Goal: Communication & Community: Answer question/provide support

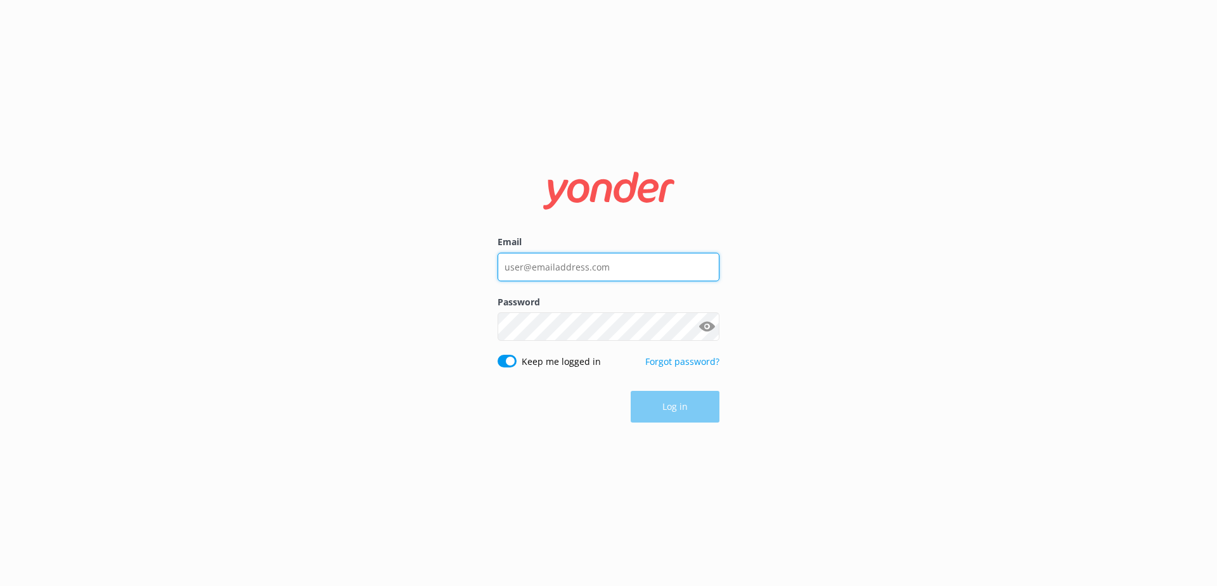
type input "[EMAIL_ADDRESS][DOMAIN_NAME]"
click at [683, 447] on div "Email [EMAIL_ADDRESS][DOMAIN_NAME] Password Show password Keep me logged in For…" at bounding box center [608, 293] width 1217 height 586
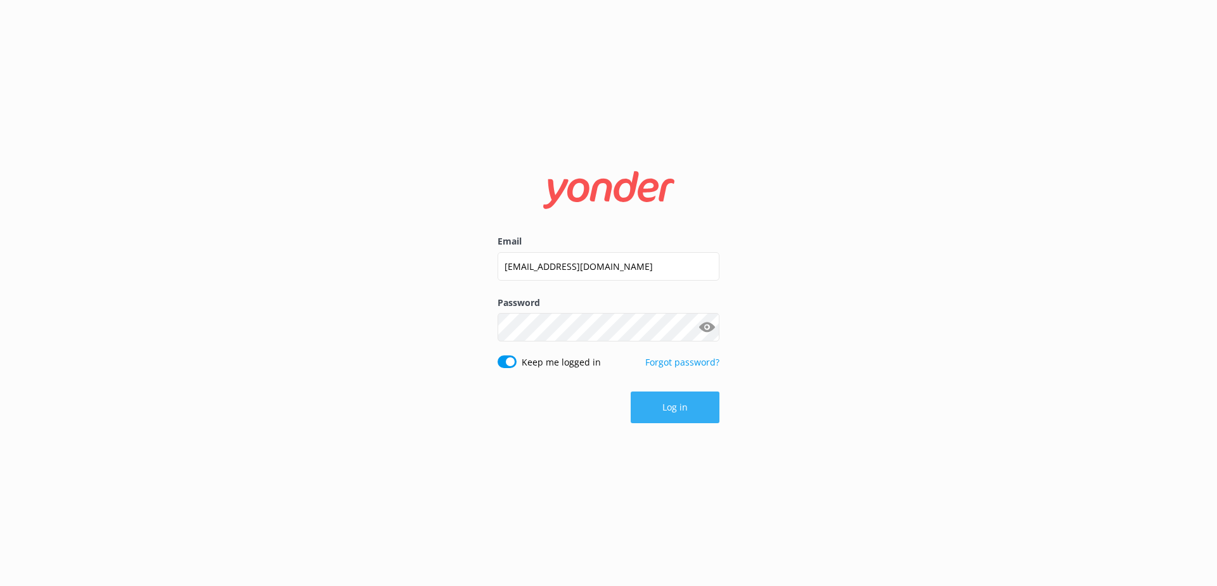
click at [682, 405] on button "Log in" at bounding box center [675, 408] width 89 height 32
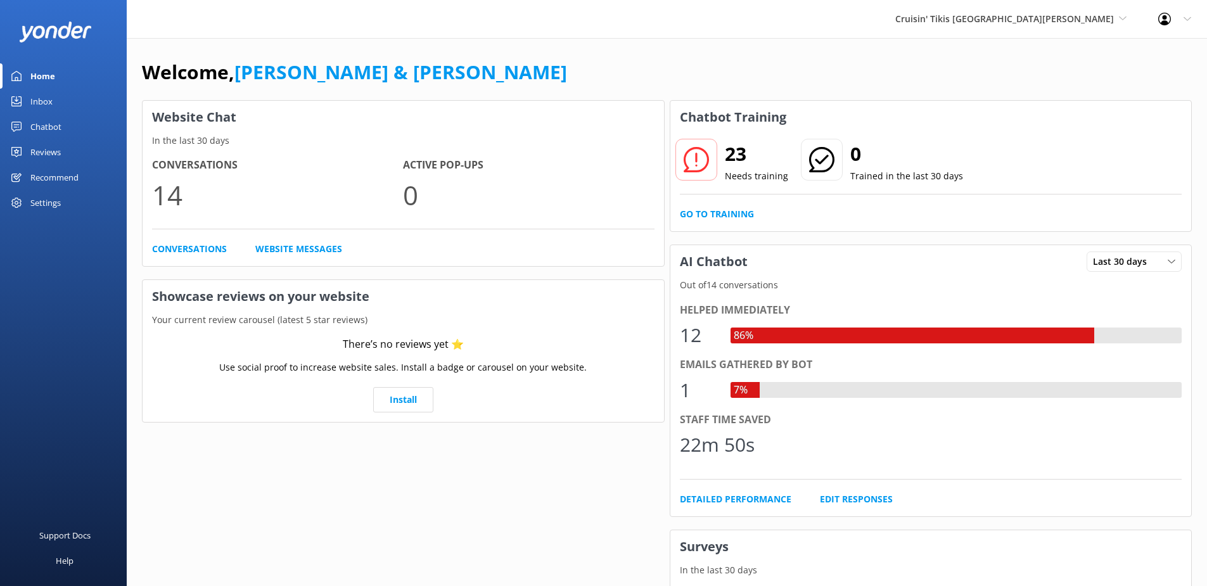
click at [60, 99] on link "Inbox" at bounding box center [63, 101] width 127 height 25
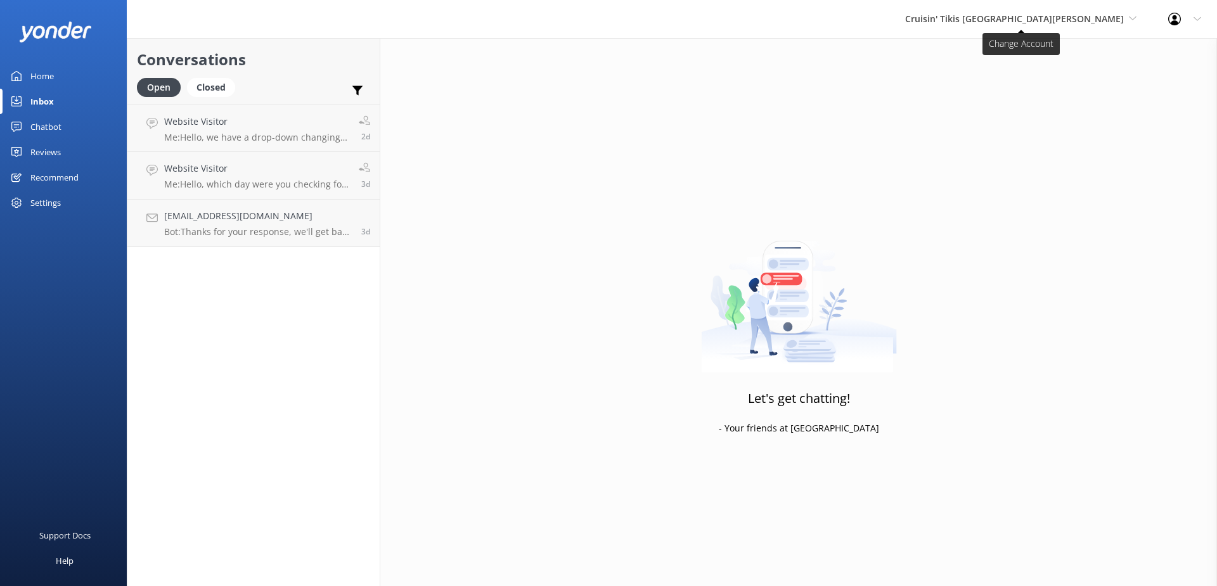
click at [1060, 13] on span "Cruisin' Tikis [GEOGRAPHIC_DATA][PERSON_NAME]" at bounding box center [1014, 19] width 219 height 12
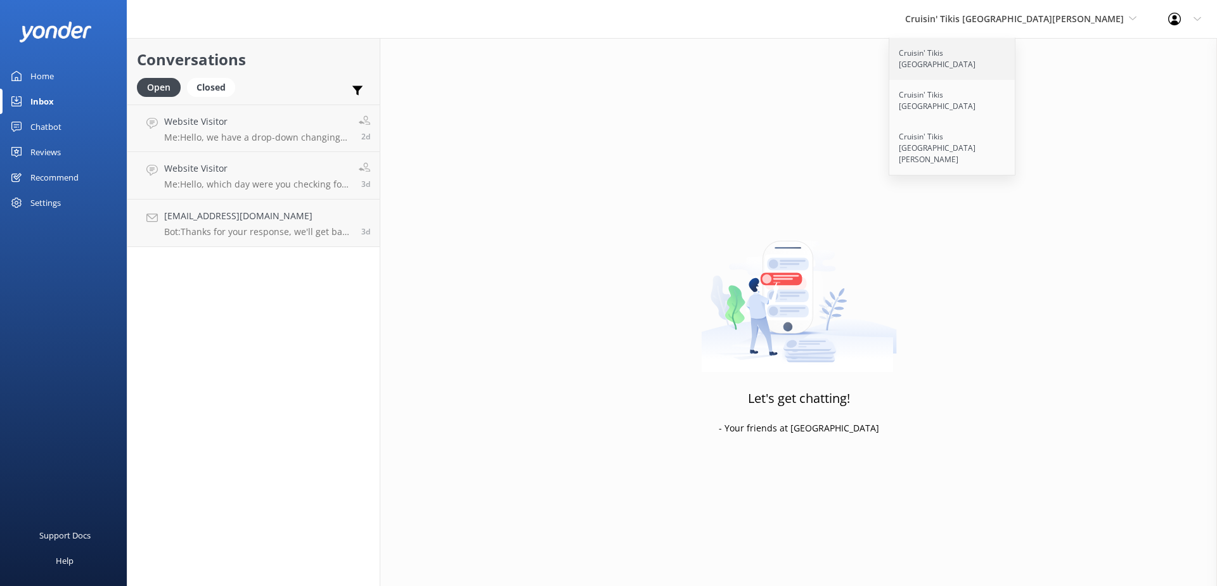
click at [1016, 56] on link "Cruisin' Tikis [GEOGRAPHIC_DATA]" at bounding box center [952, 59] width 127 height 42
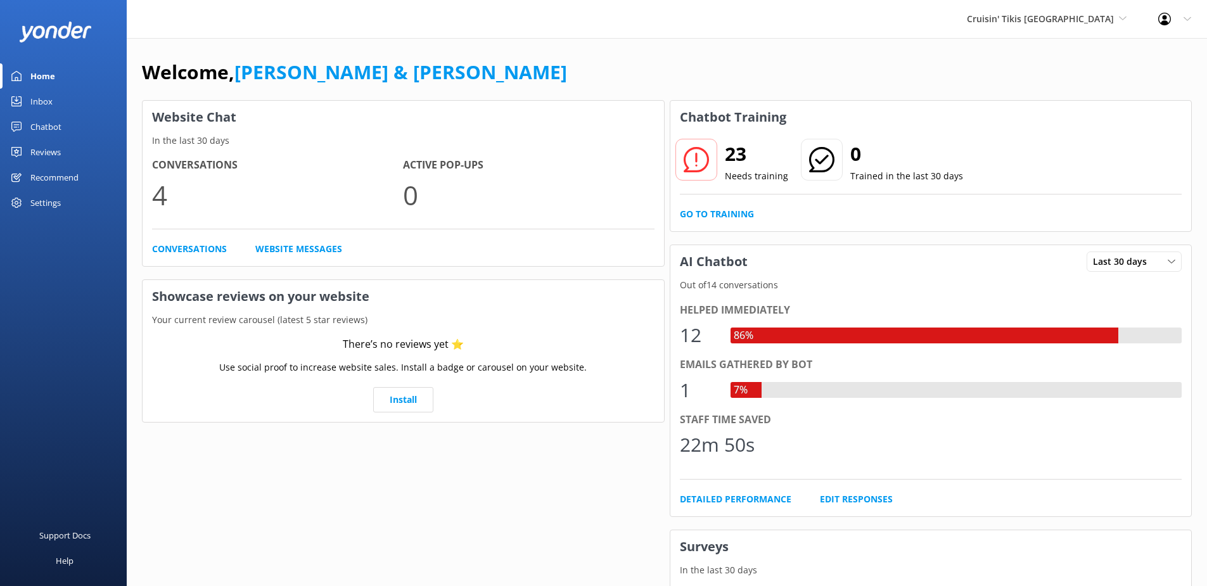
click at [61, 105] on link "Inbox" at bounding box center [63, 101] width 127 height 25
